Goal: Transaction & Acquisition: Obtain resource

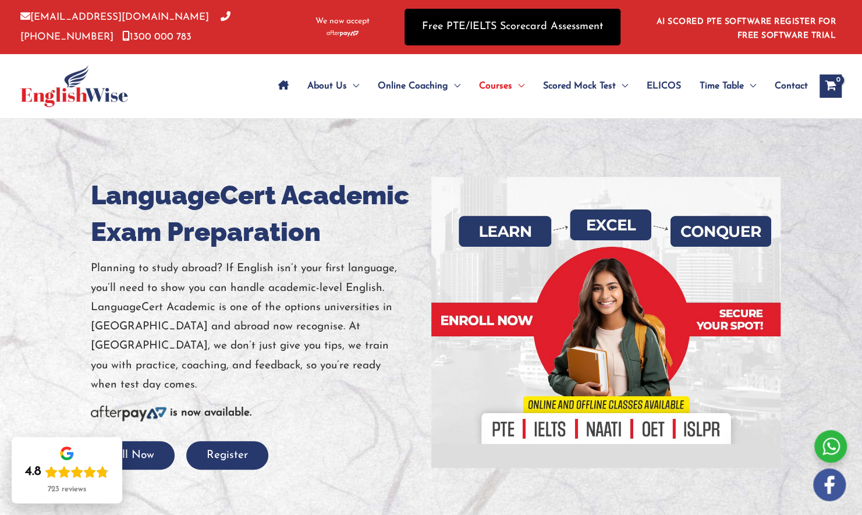
click at [456, 33] on link "Free PTE/IELTS Scorecard Assessment" at bounding box center [512, 27] width 216 height 37
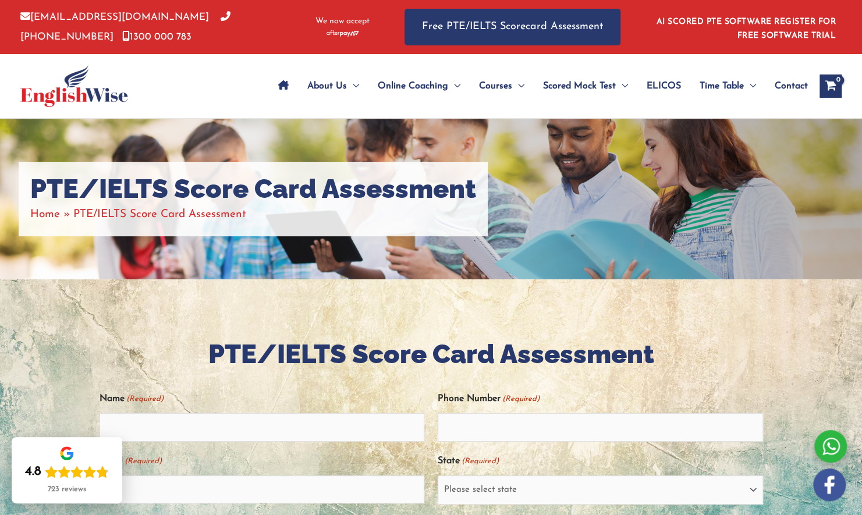
click at [537, 171] on div "PTE/IELTS Score Card Assessment Home PTE/IELTS Score Card Assessment" at bounding box center [431, 199] width 862 height 160
